Goal: Information Seeking & Learning: Find specific fact

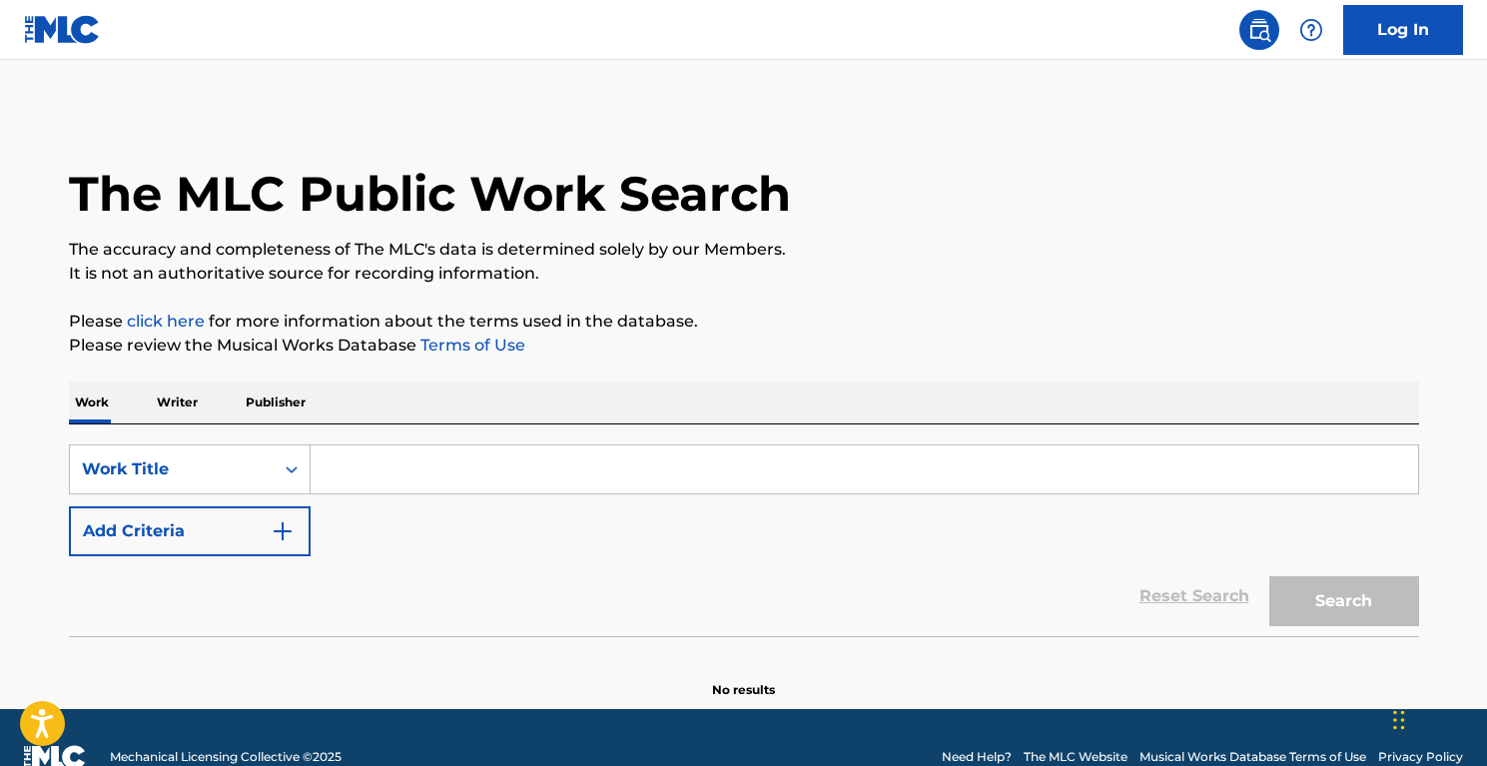
click at [357, 463] on input "Search Form" at bounding box center [864, 469] width 1107 height 48
paste input "I'm Gonna Be (500 Miles)"
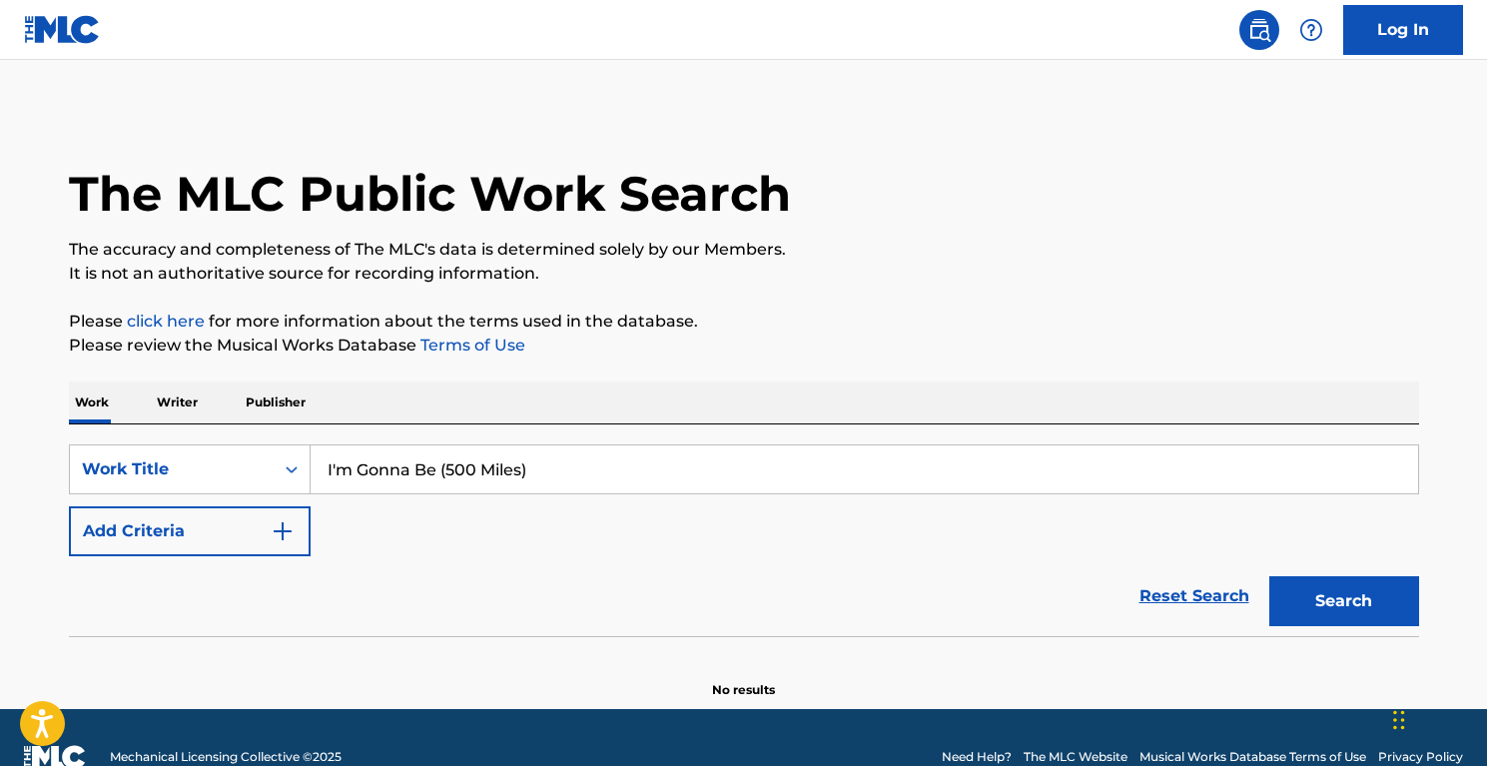
type input "I'm Gonna Be (500 Miles)"
click at [1299, 603] on button "Search" at bounding box center [1344, 601] width 150 height 50
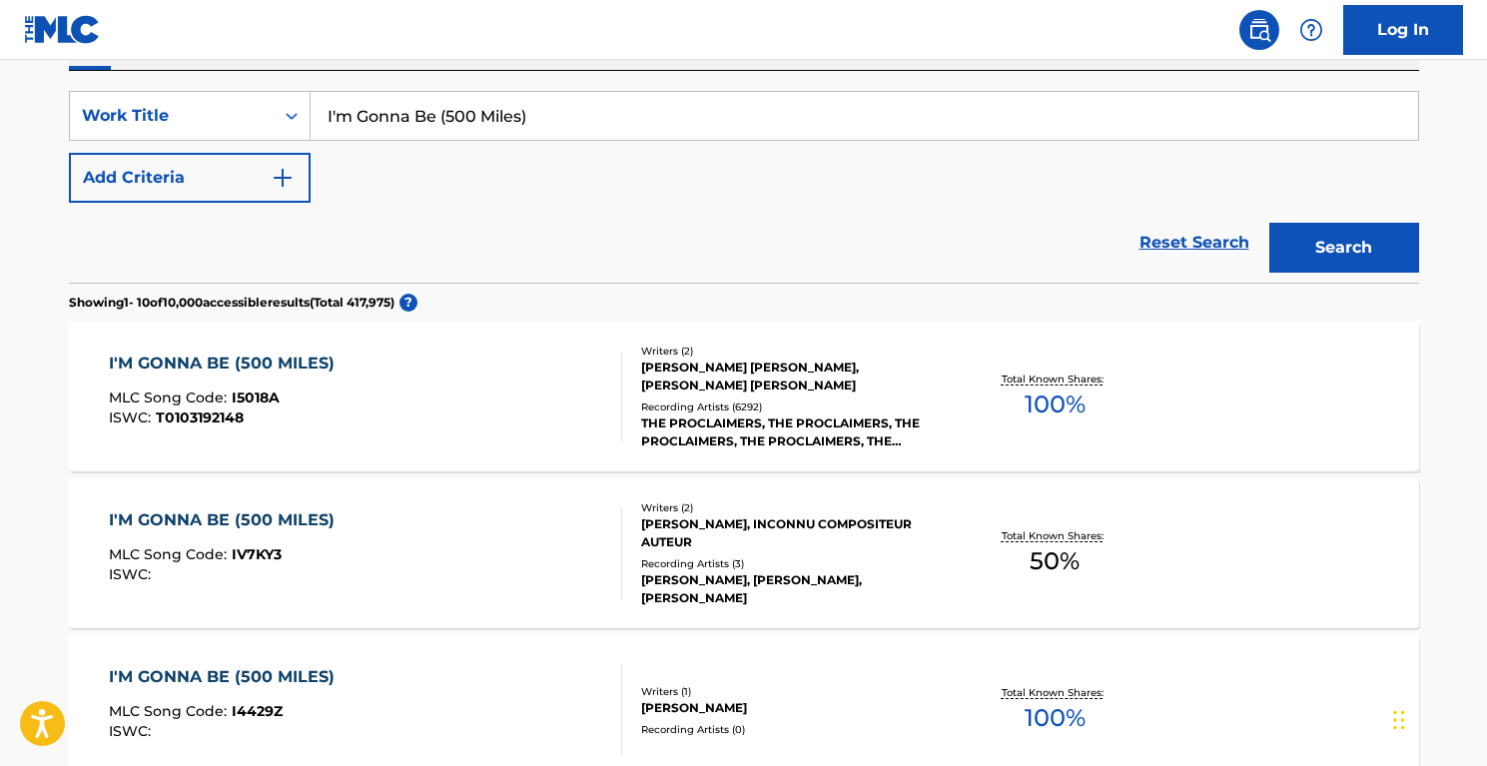
scroll to position [386, 0]
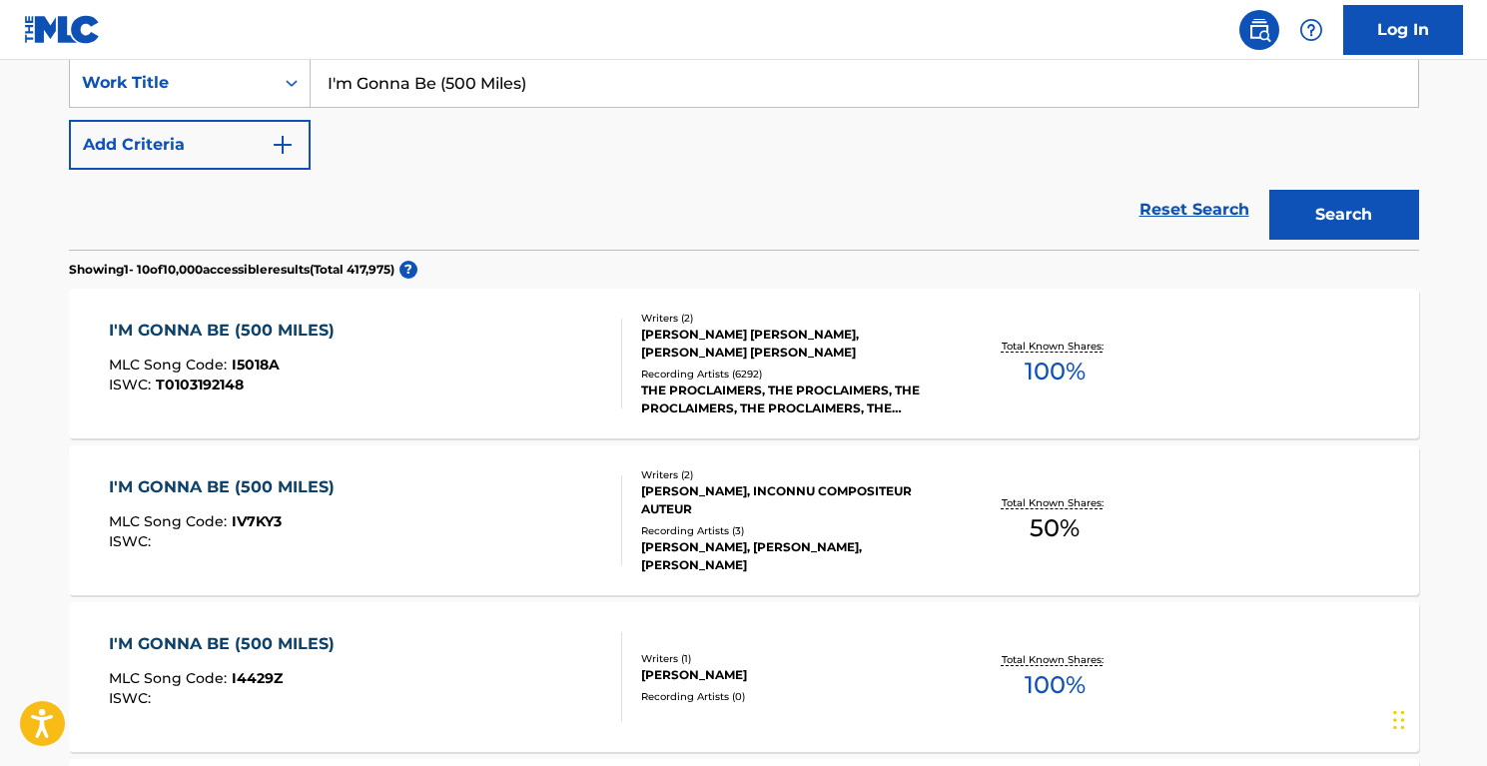
click at [836, 397] on div "THE PROCLAIMERS, THE PROCLAIMERS, THE PROCLAIMERS, THE PROCLAIMERS, THE PROCLAI…" at bounding box center [792, 399] width 302 height 36
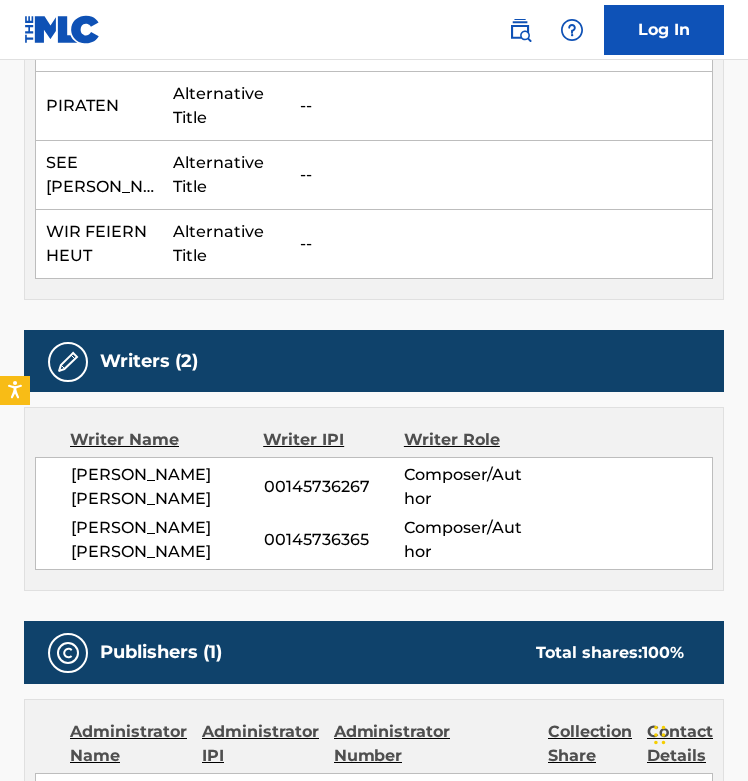
scroll to position [1474, 0]
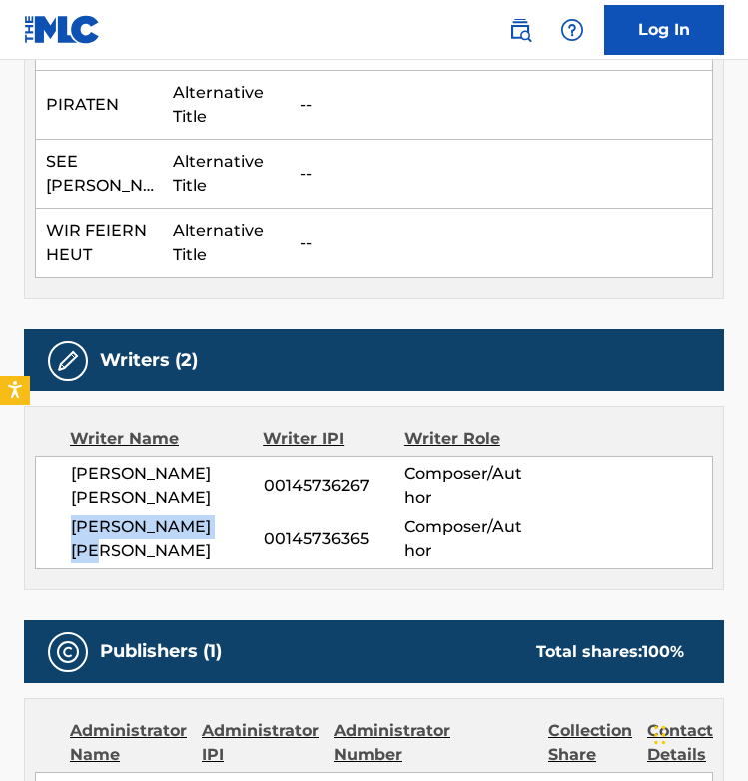
drag, startPoint x: 241, startPoint y: 539, endPoint x: 49, endPoint y: 534, distance: 191.8
click at [49, 534] on div "[PERSON_NAME] [PERSON_NAME] 00145736267 Composer/Author [PERSON_NAME] [PERSON_N…" at bounding box center [374, 512] width 678 height 113
copy span "[PERSON_NAME] [PERSON_NAME]"
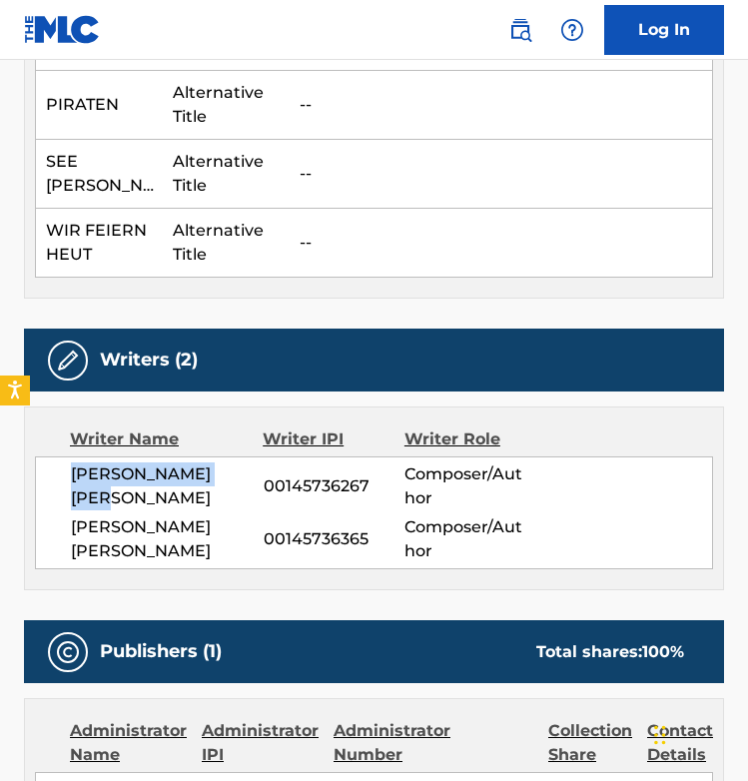
drag, startPoint x: 252, startPoint y: 481, endPoint x: 75, endPoint y: 478, distance: 176.8
click at [75, 478] on span "[PERSON_NAME] [PERSON_NAME]" at bounding box center [167, 486] width 193 height 48
copy span "[PERSON_NAME] [PERSON_NAME]"
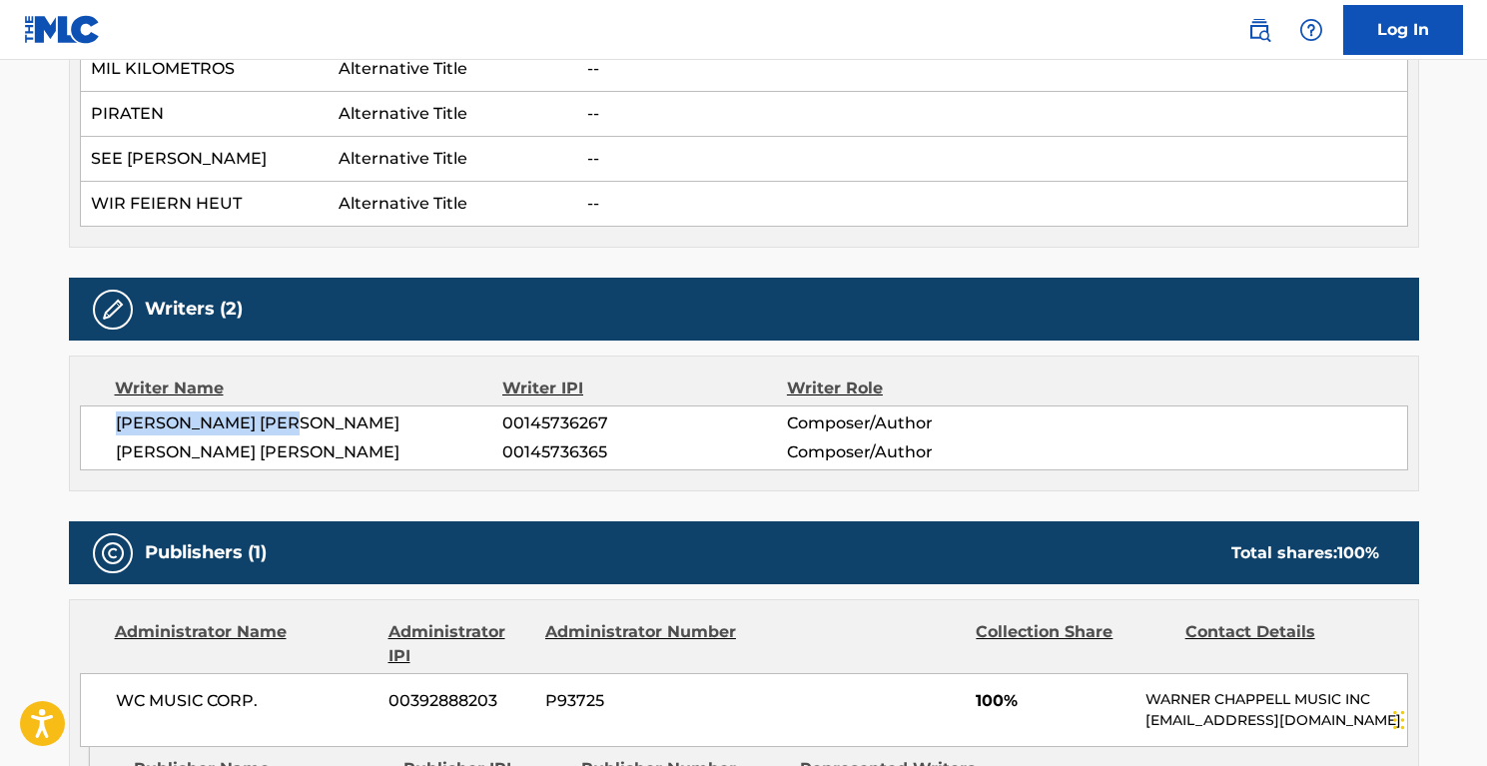
scroll to position [784, 0]
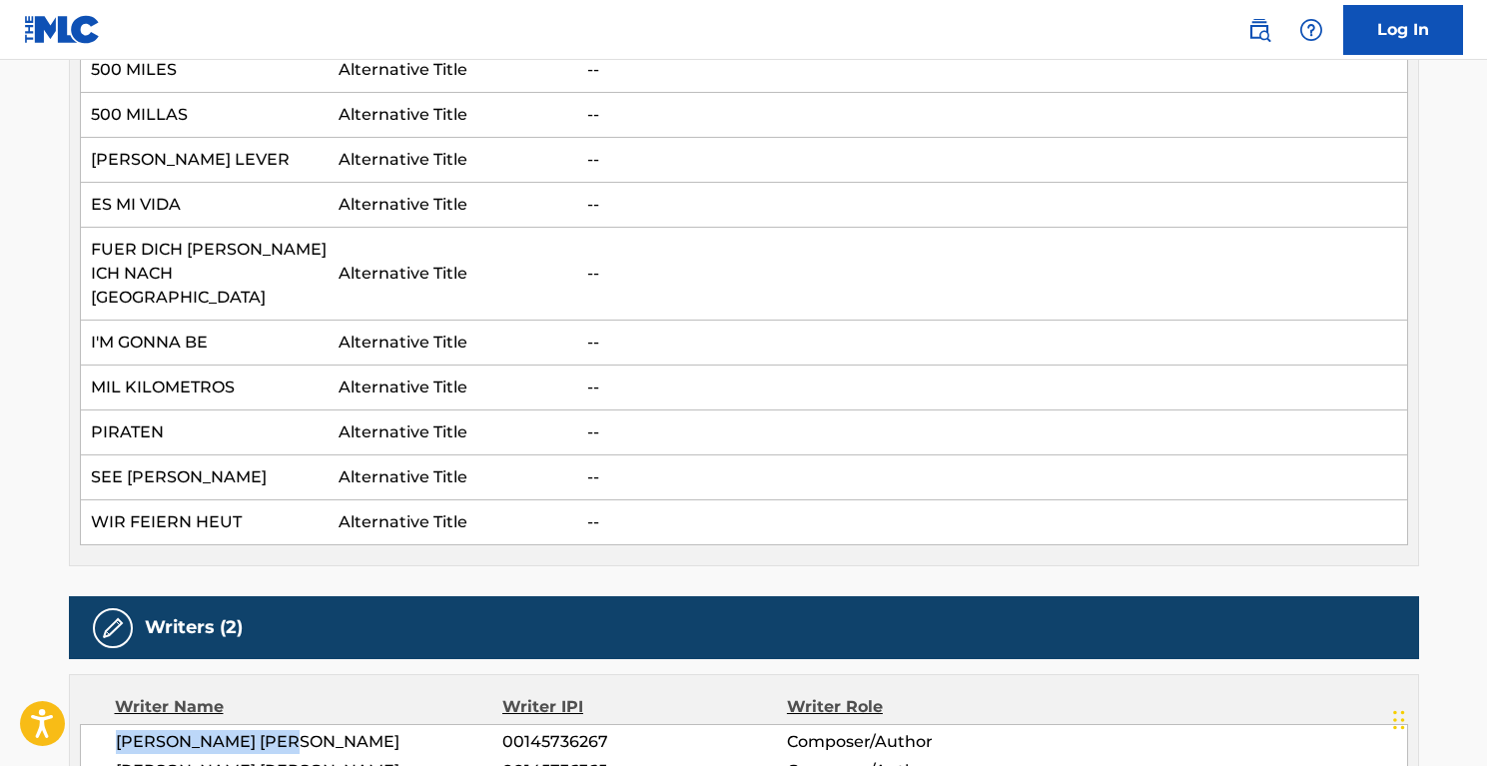
click at [50, 20] on img at bounding box center [62, 29] width 77 height 29
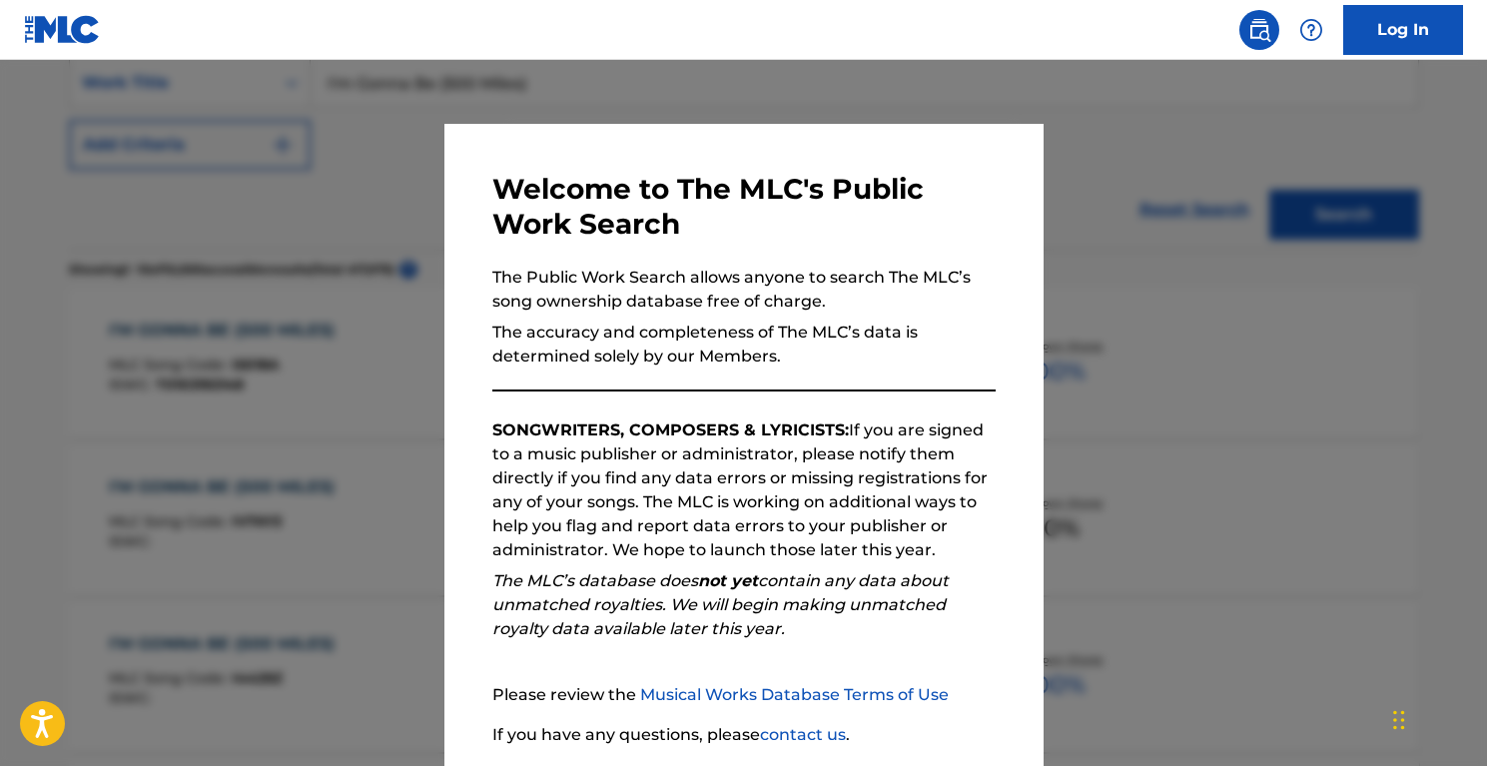
click at [1068, 160] on div at bounding box center [743, 443] width 1487 height 766
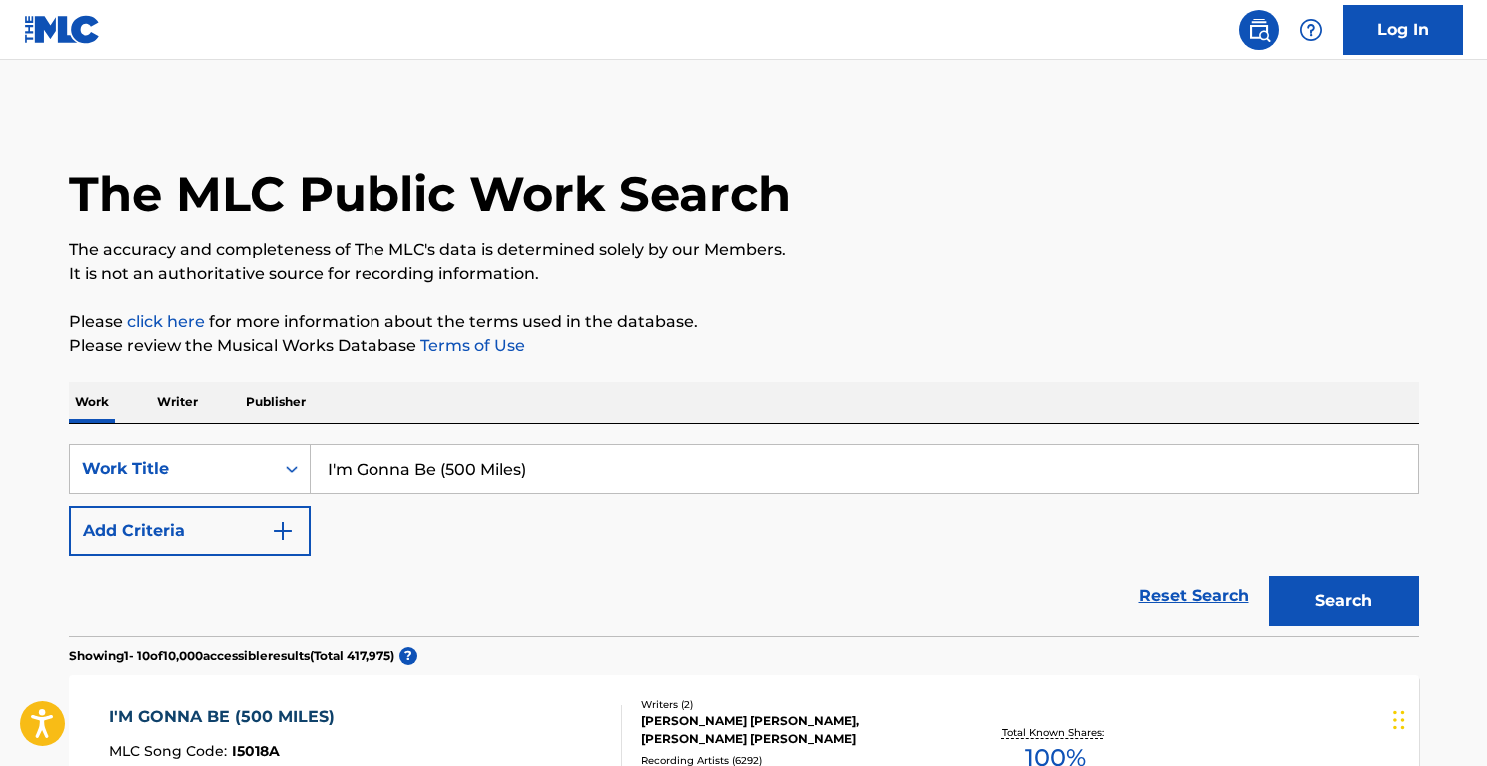
click at [394, 205] on h1 "The MLC Public Work Search" at bounding box center [430, 194] width 722 height 60
